Goal: Entertainment & Leisure: Consume media (video, audio)

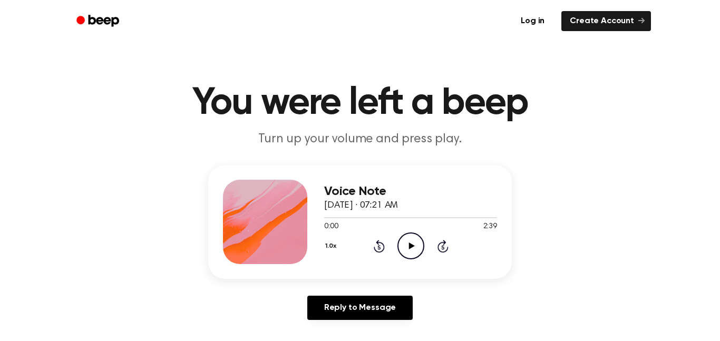
click at [411, 248] on icon "Play Audio" at bounding box center [410, 245] width 27 height 27
click at [385, 246] on div "1.0x Rewind 5 seconds Pause Audio Skip 5 seconds" at bounding box center [410, 245] width 173 height 27
click at [382, 247] on icon "Rewind 5 seconds" at bounding box center [379, 246] width 12 height 14
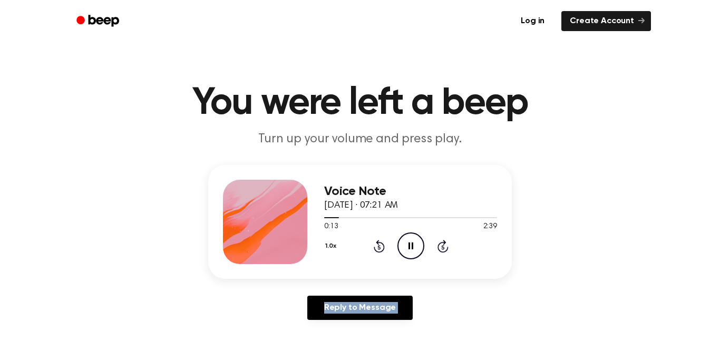
click at [382, 247] on icon "Rewind 5 seconds" at bounding box center [379, 246] width 12 height 14
click at [412, 244] on icon at bounding box center [410, 245] width 5 height 7
click at [412, 244] on icon "Play Audio" at bounding box center [410, 245] width 27 height 27
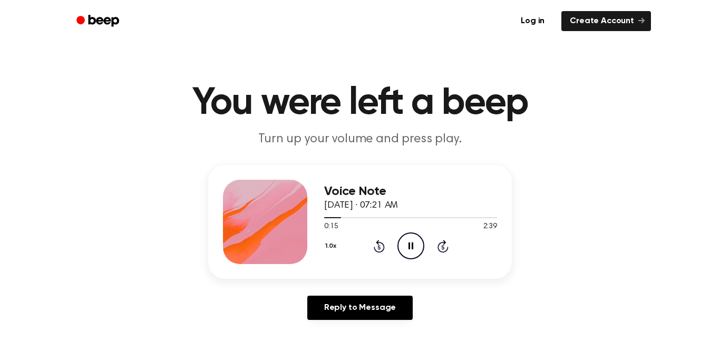
click at [416, 252] on icon "Pause Audio" at bounding box center [410, 245] width 27 height 27
click at [416, 252] on icon "Play Audio" at bounding box center [410, 245] width 27 height 27
click at [416, 252] on icon "Pause Audio" at bounding box center [410, 245] width 27 height 27
click at [416, 252] on icon "Play Audio" at bounding box center [410, 245] width 27 height 27
click at [416, 252] on icon "Pause Audio" at bounding box center [410, 245] width 27 height 27
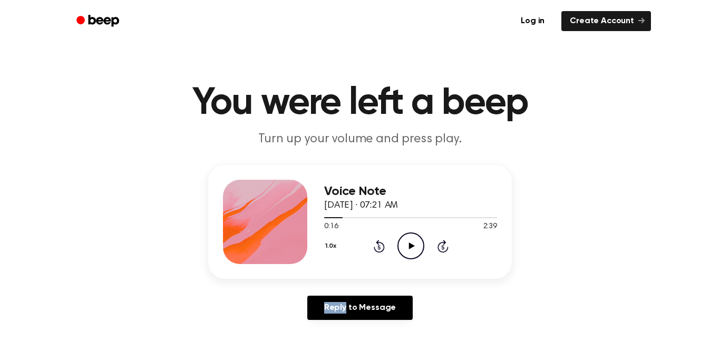
click at [416, 252] on icon "Play Audio" at bounding box center [410, 245] width 27 height 27
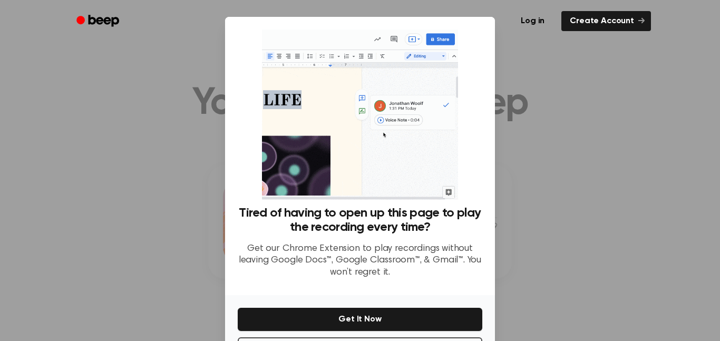
click at [416, 252] on p "Get our Chrome Extension to play recordings without leaving Google Docs™, Googl…" at bounding box center [360, 261] width 245 height 36
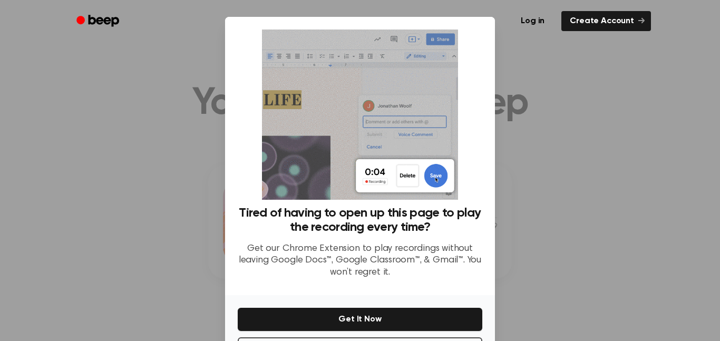
click at [188, 221] on div at bounding box center [360, 170] width 720 height 341
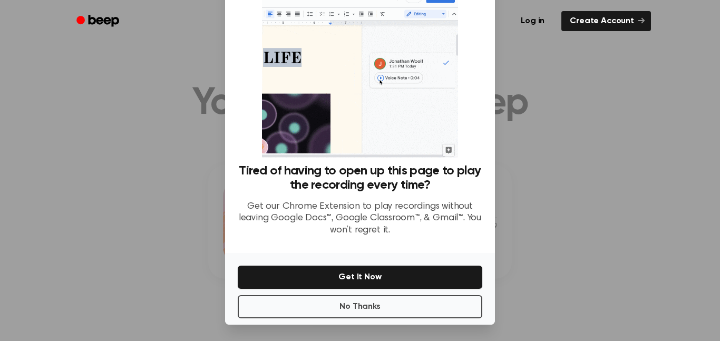
scroll to position [43, 0]
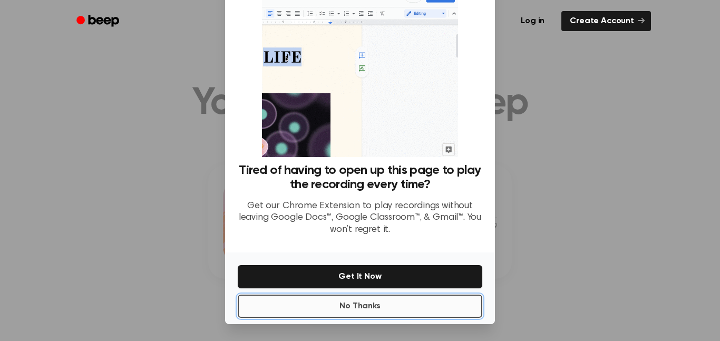
click at [334, 317] on button "No Thanks" at bounding box center [360, 306] width 245 height 23
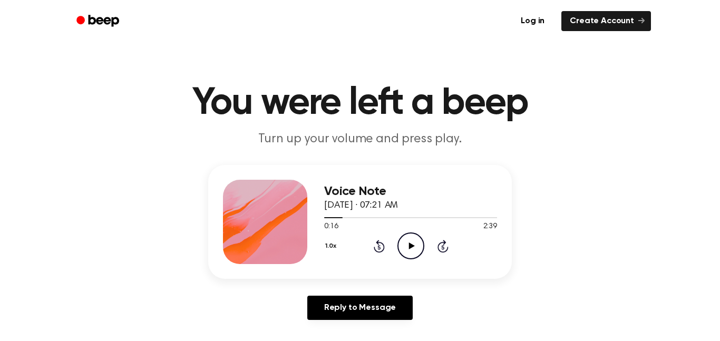
click at [411, 246] on icon at bounding box center [411, 245] width 6 height 7
click at [411, 246] on icon "Pause Audio" at bounding box center [410, 245] width 27 height 27
